Goal: Information Seeking & Learning: Learn about a topic

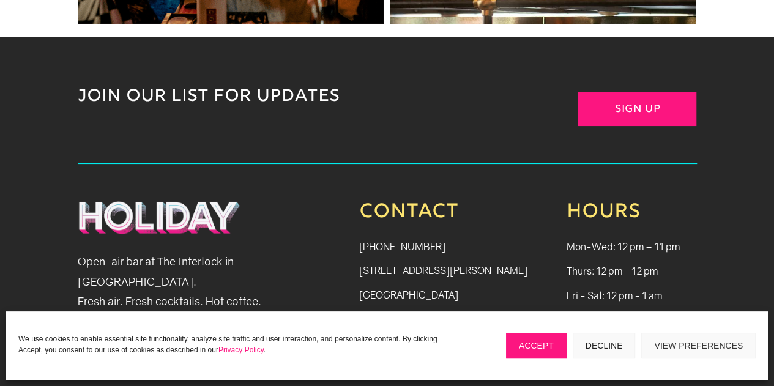
scroll to position [2435, 0]
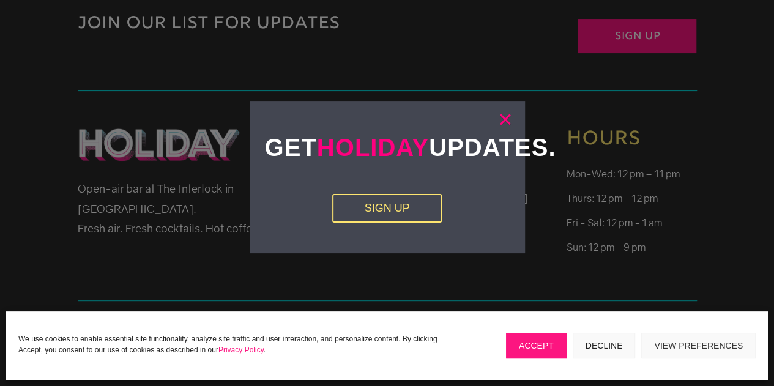
click at [507, 125] on link "×" at bounding box center [505, 119] width 14 height 12
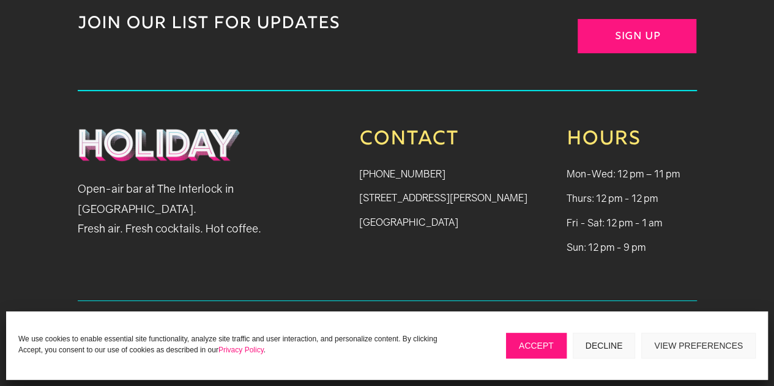
click at [537, 348] on button "Accept" at bounding box center [536, 346] width 61 height 26
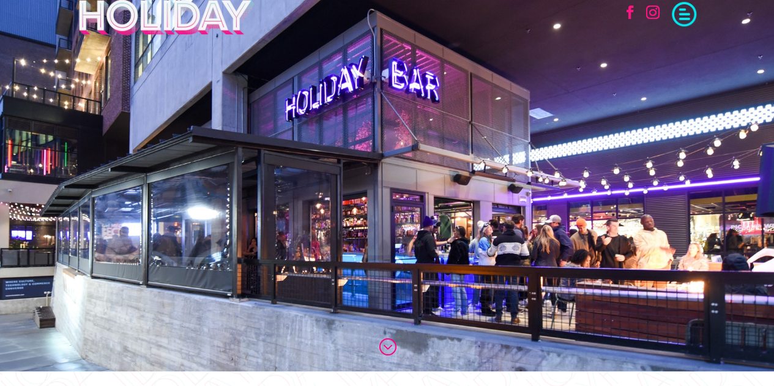
scroll to position [0, 0]
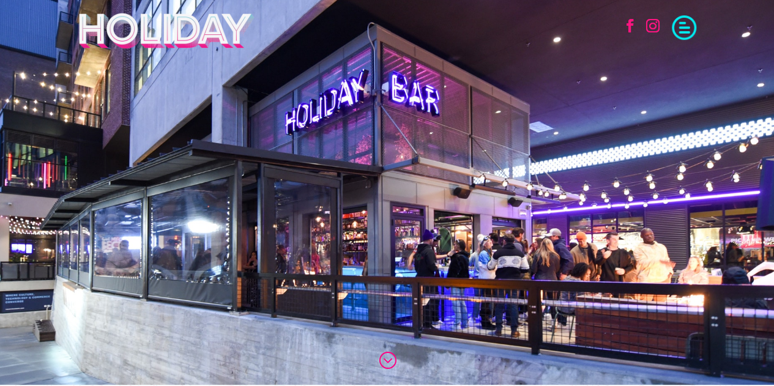
click at [680, 34] on span at bounding box center [684, 26] width 24 height 24
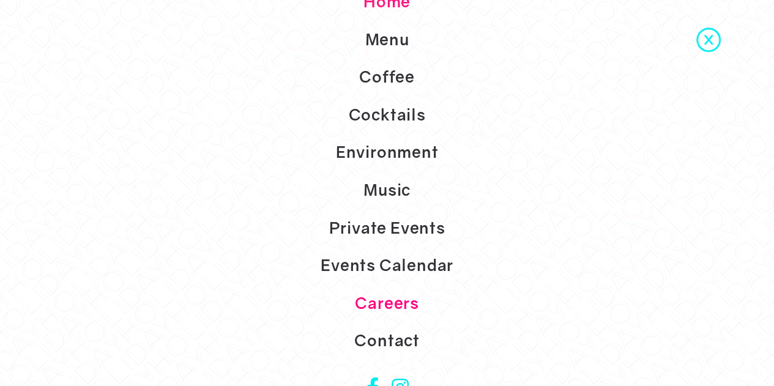
click at [376, 299] on link "Careers" at bounding box center [387, 304] width 774 height 38
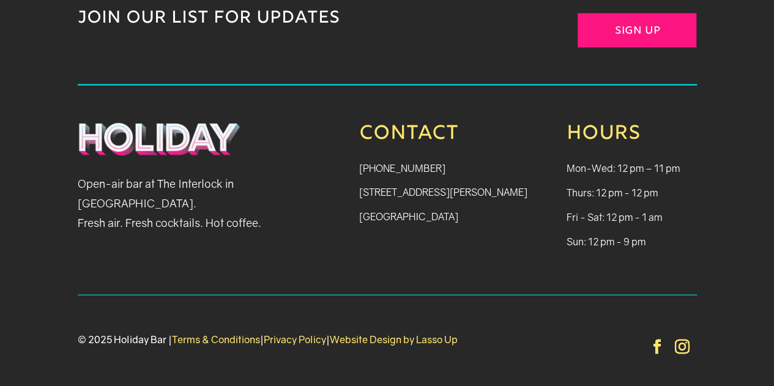
scroll to position [1308, 0]
